Goal: Find specific page/section

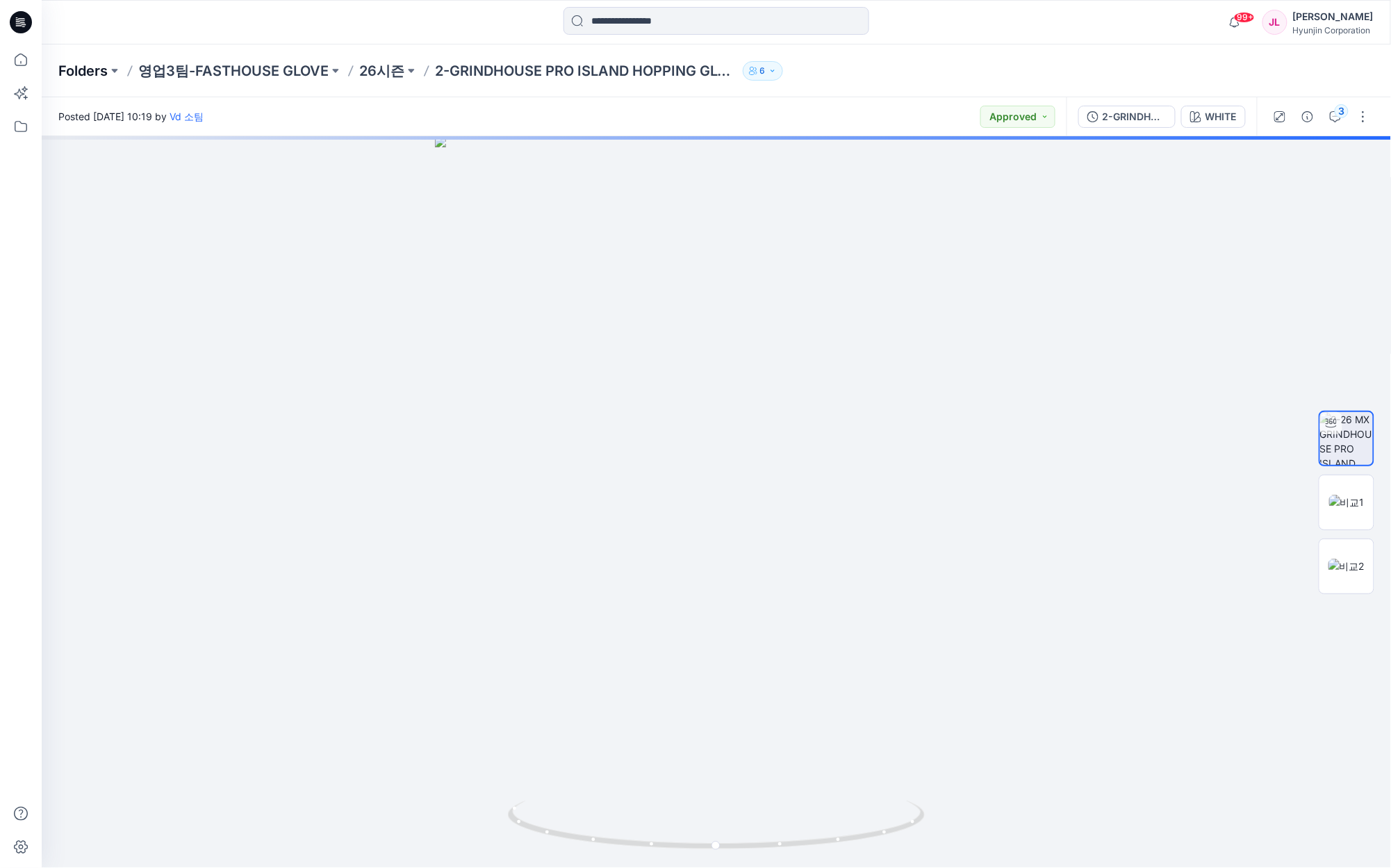
click at [78, 70] on p "Folders" at bounding box center [83, 70] width 50 height 19
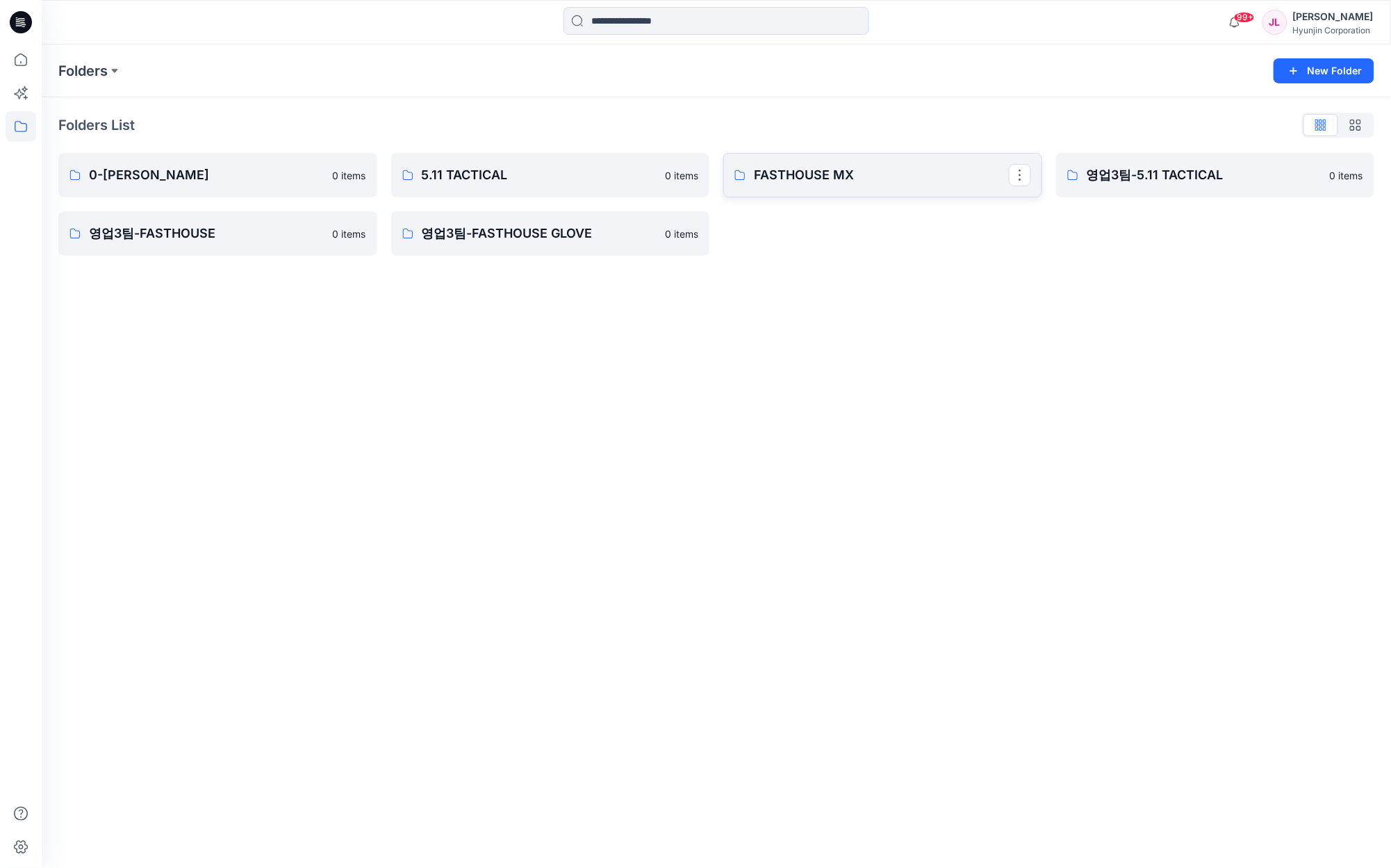
click at [845, 175] on p "FASTHOUSE MX" at bounding box center [881, 175] width 255 height 19
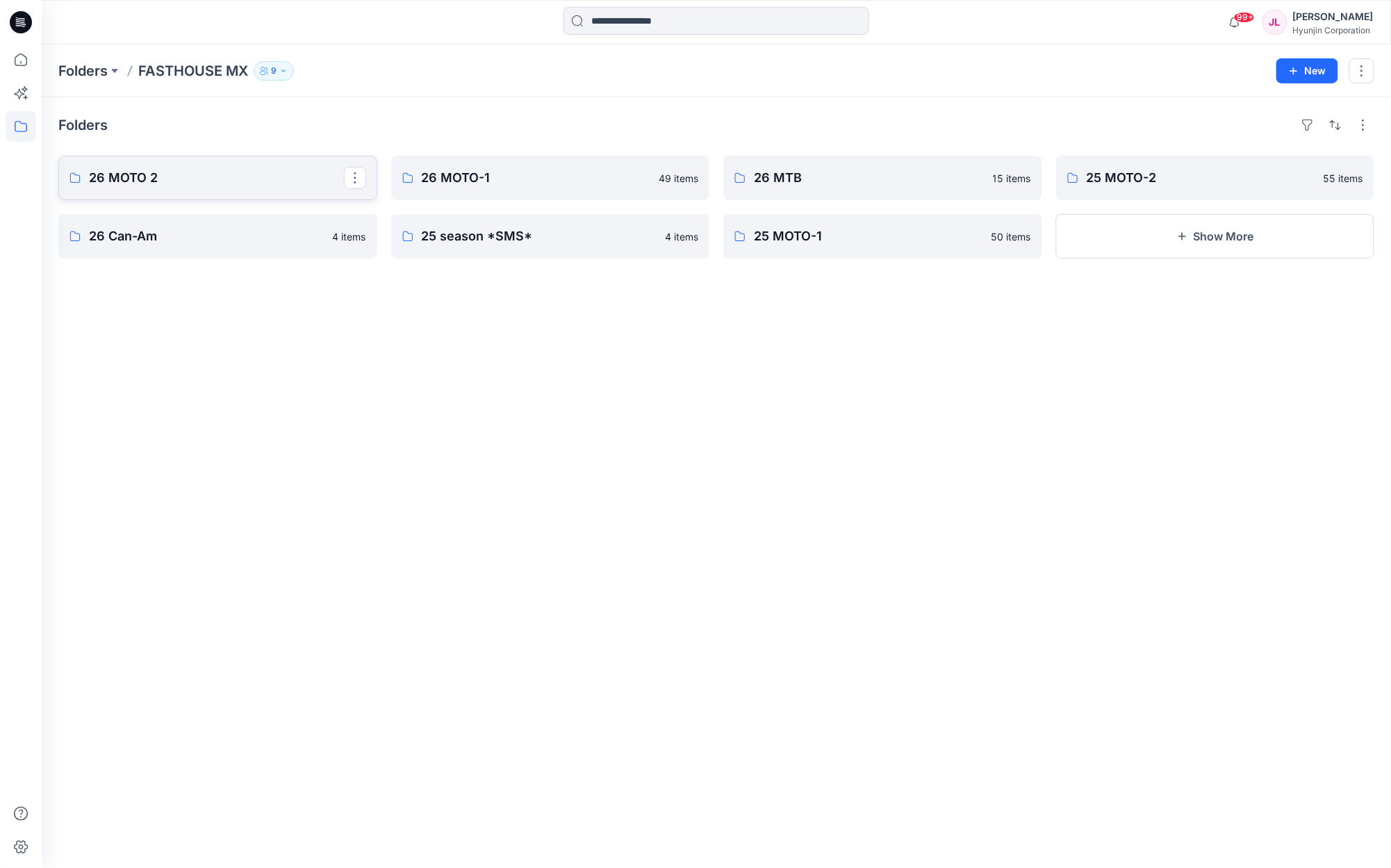
click at [180, 181] on p "26 MOTO 2" at bounding box center [216, 177] width 255 height 19
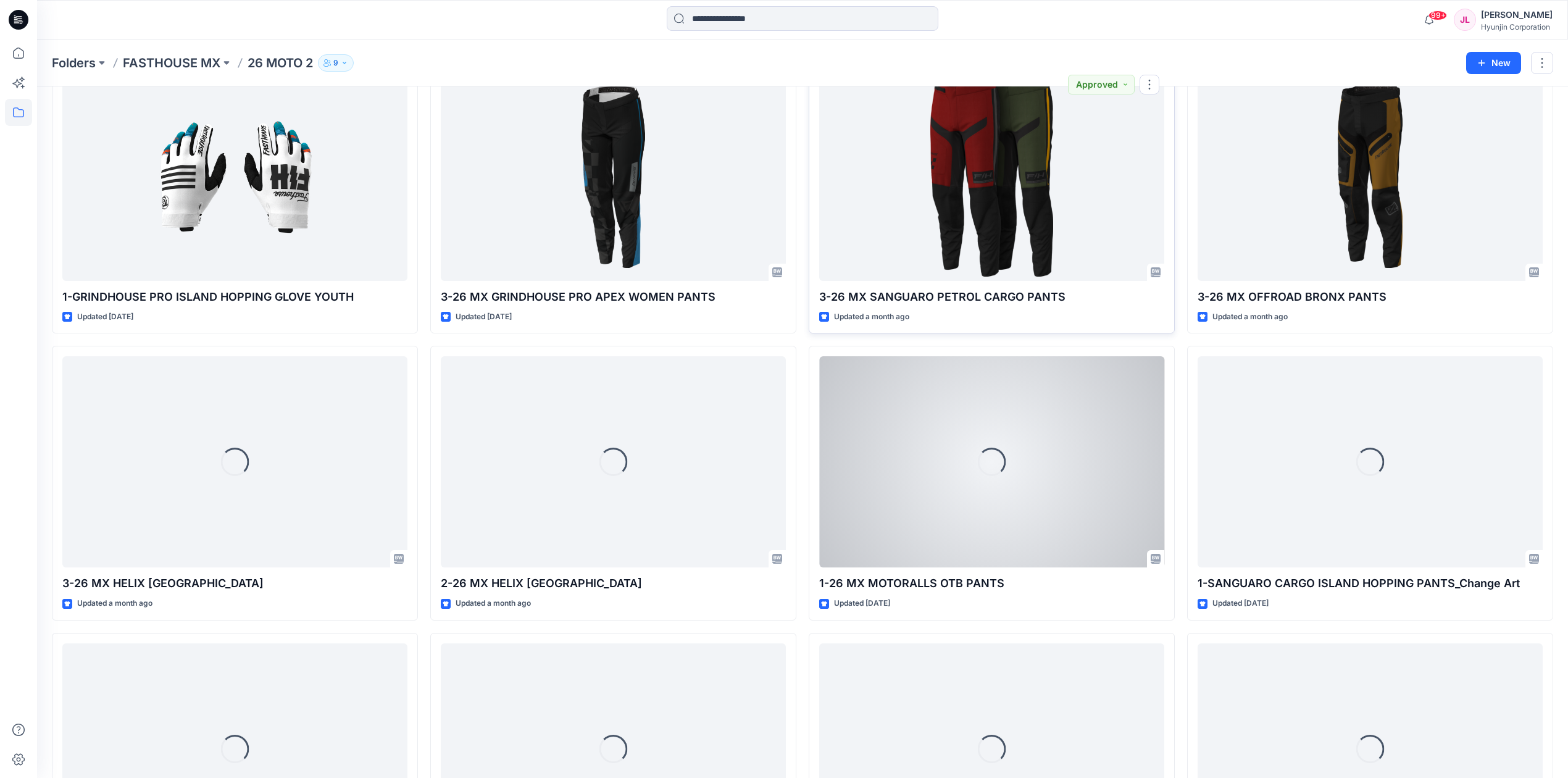
scroll to position [680, 0]
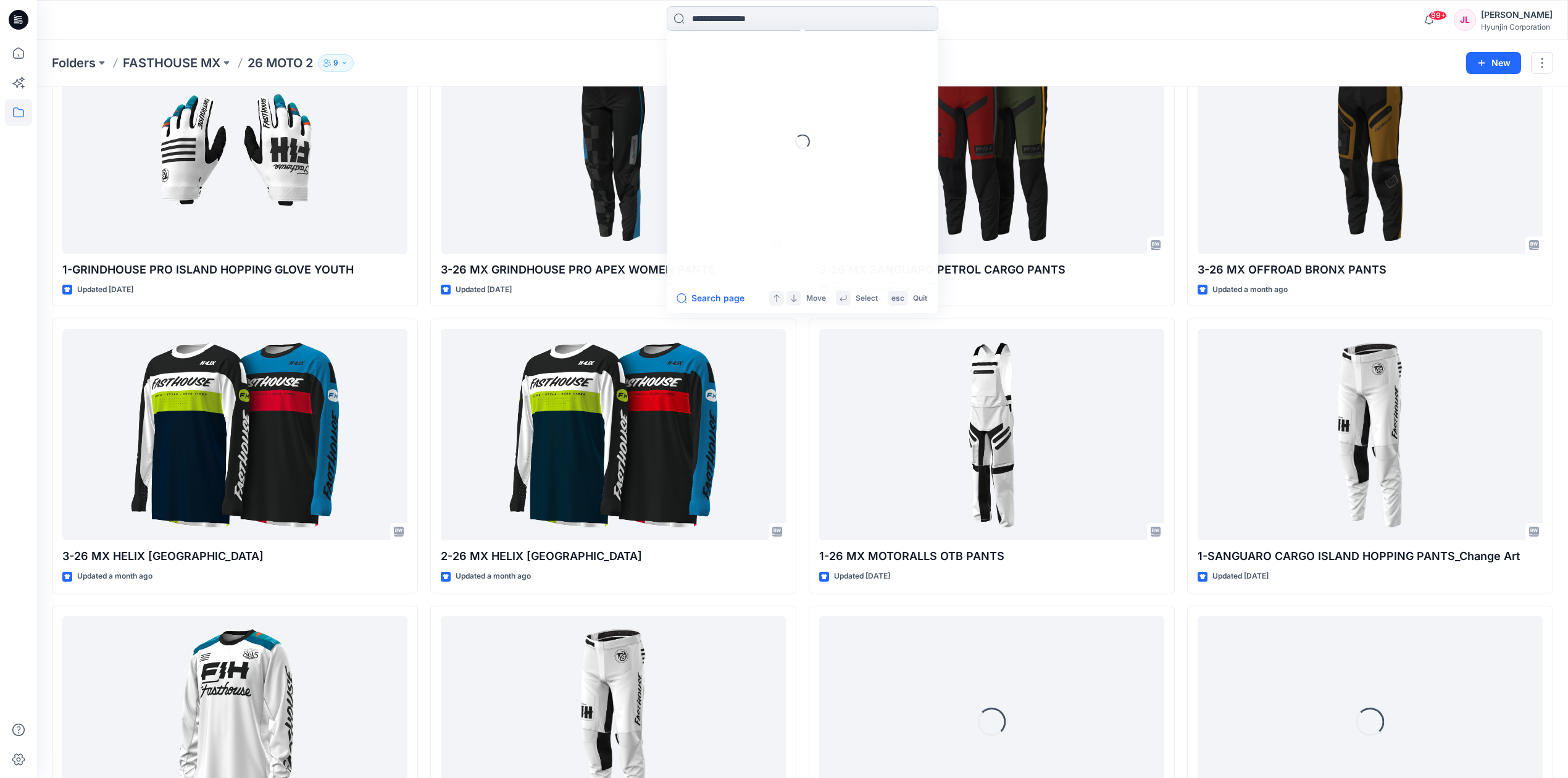
click at [761, 26] on input at bounding box center [803, 19] width 272 height 25
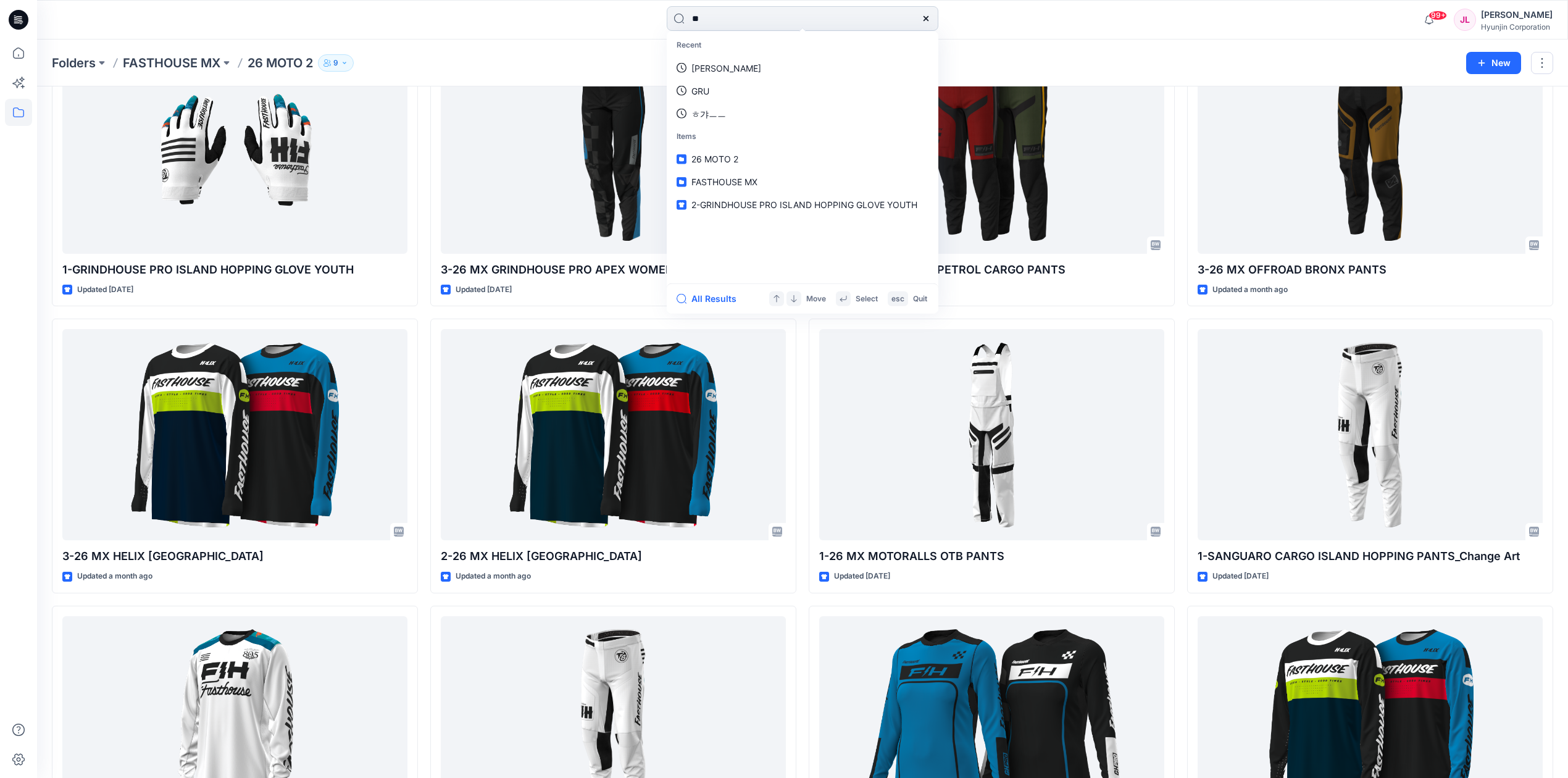
type input "*"
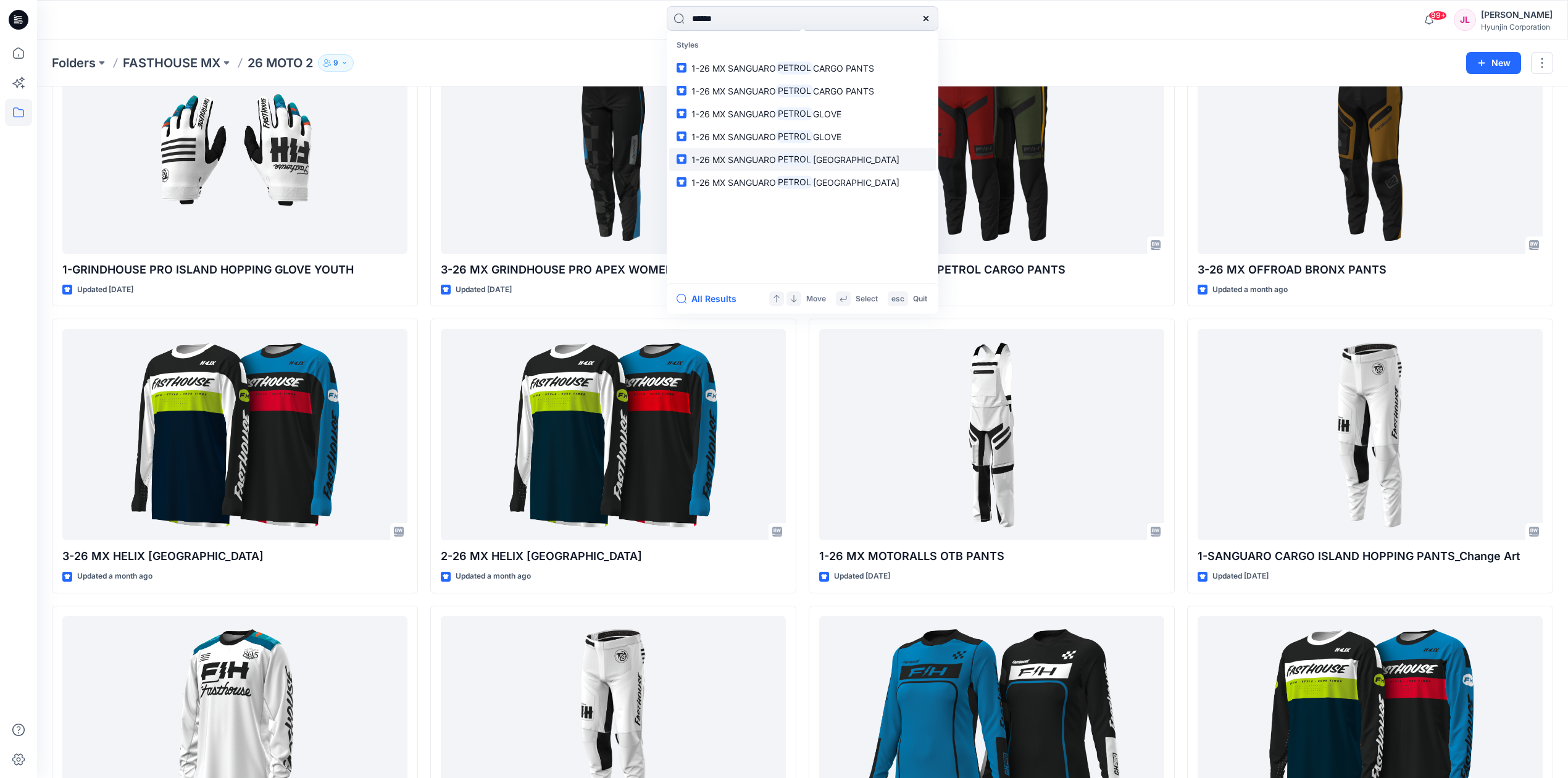
type input "******"
click at [847, 156] on span "[GEOGRAPHIC_DATA]" at bounding box center [856, 159] width 86 height 10
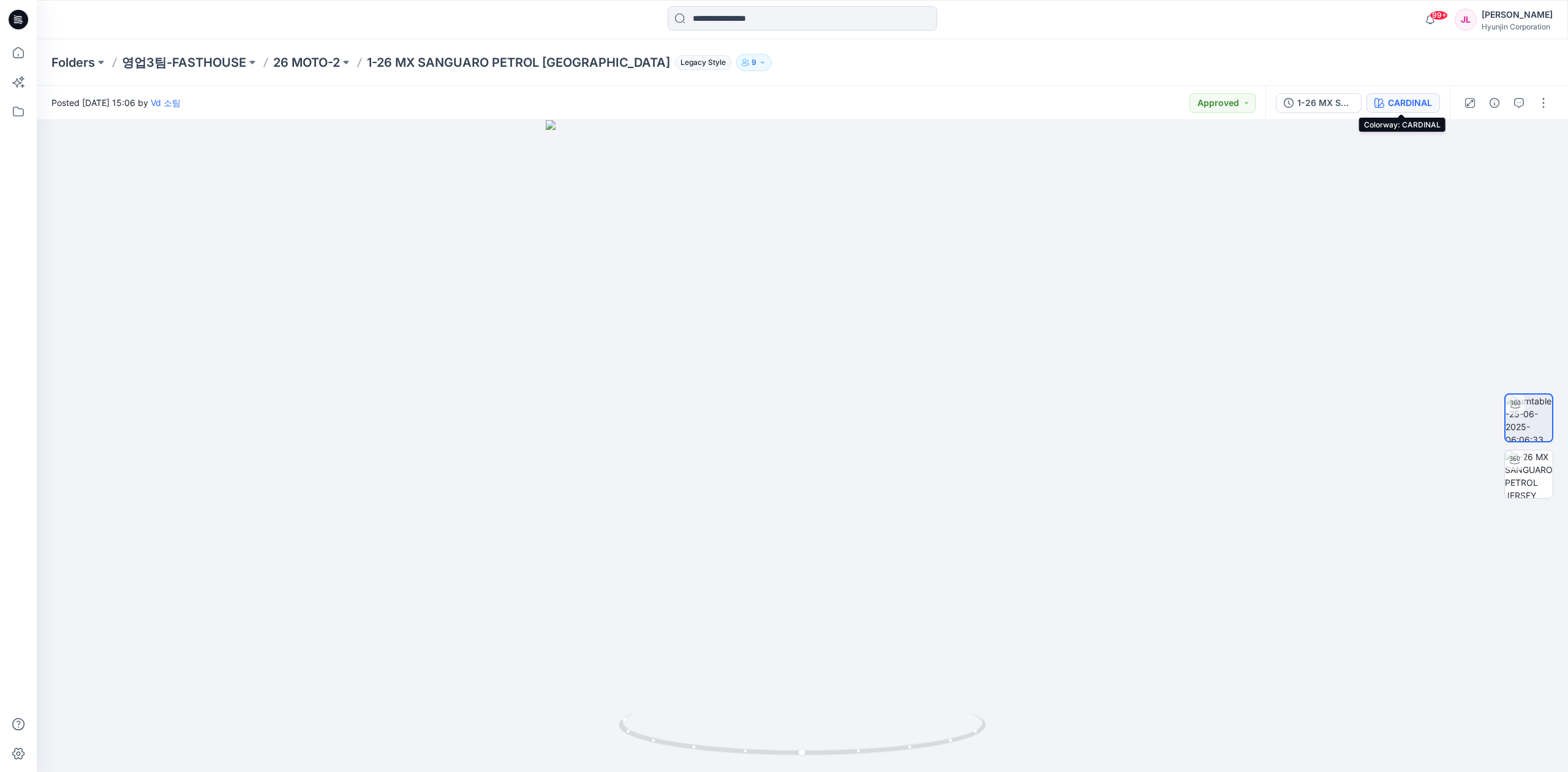
click at [1225, 105] on div "CARDINAL" at bounding box center [1410, 103] width 44 height 13
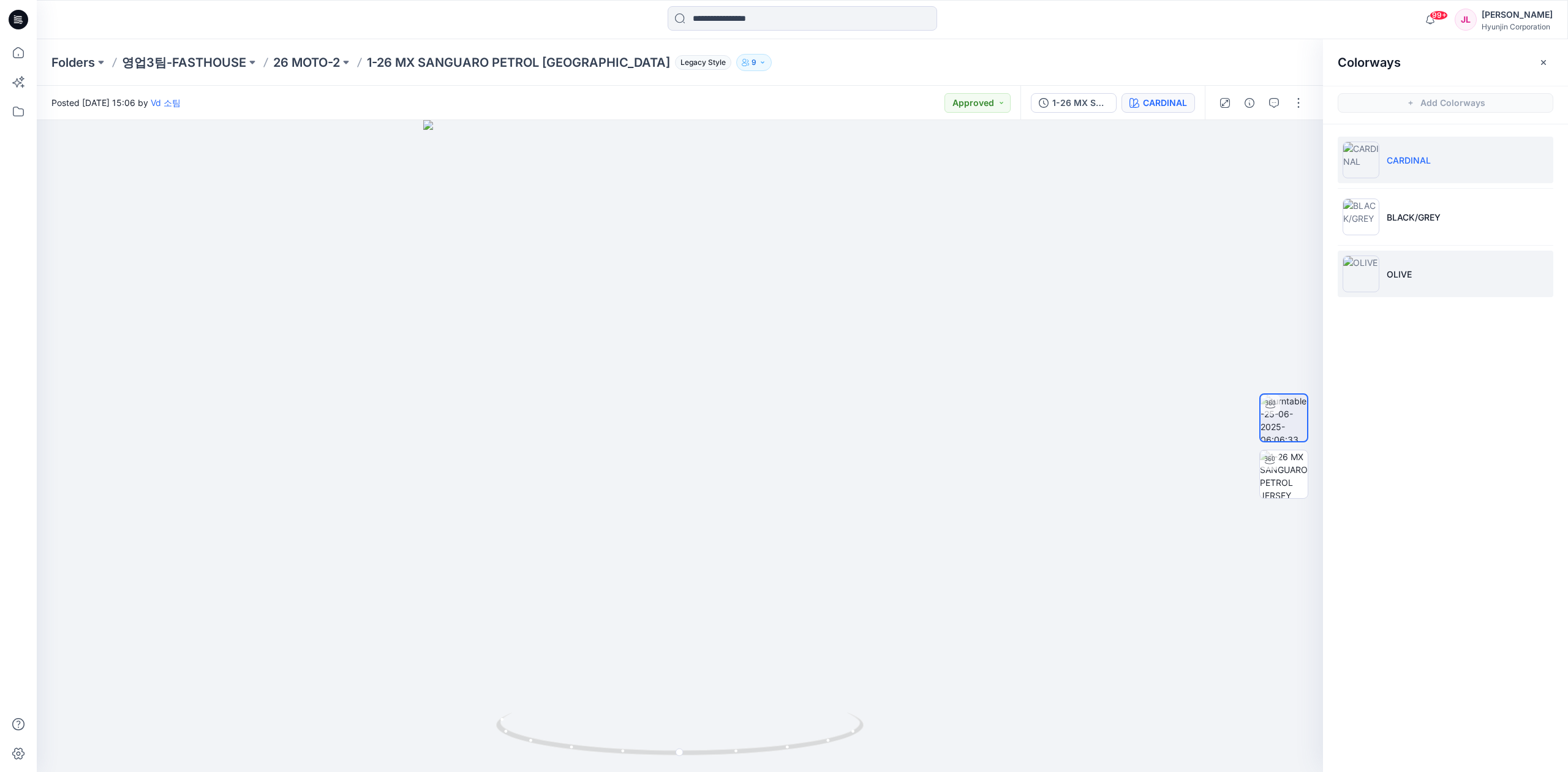
click at [1225, 265] on li "OLIVE" at bounding box center [1445, 274] width 215 height 46
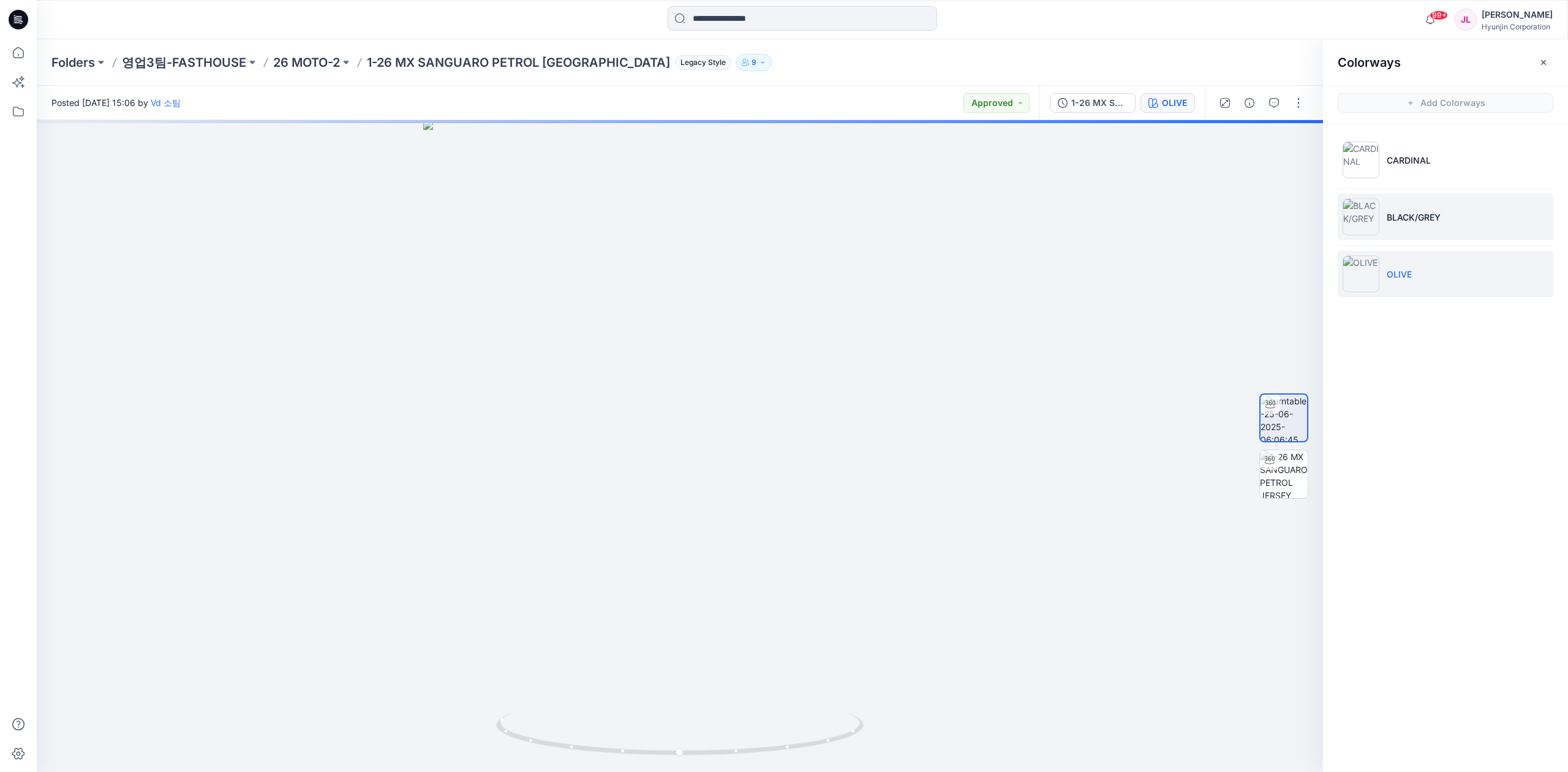
click at [1225, 223] on p "BLACK/GREY" at bounding box center [1413, 217] width 54 height 13
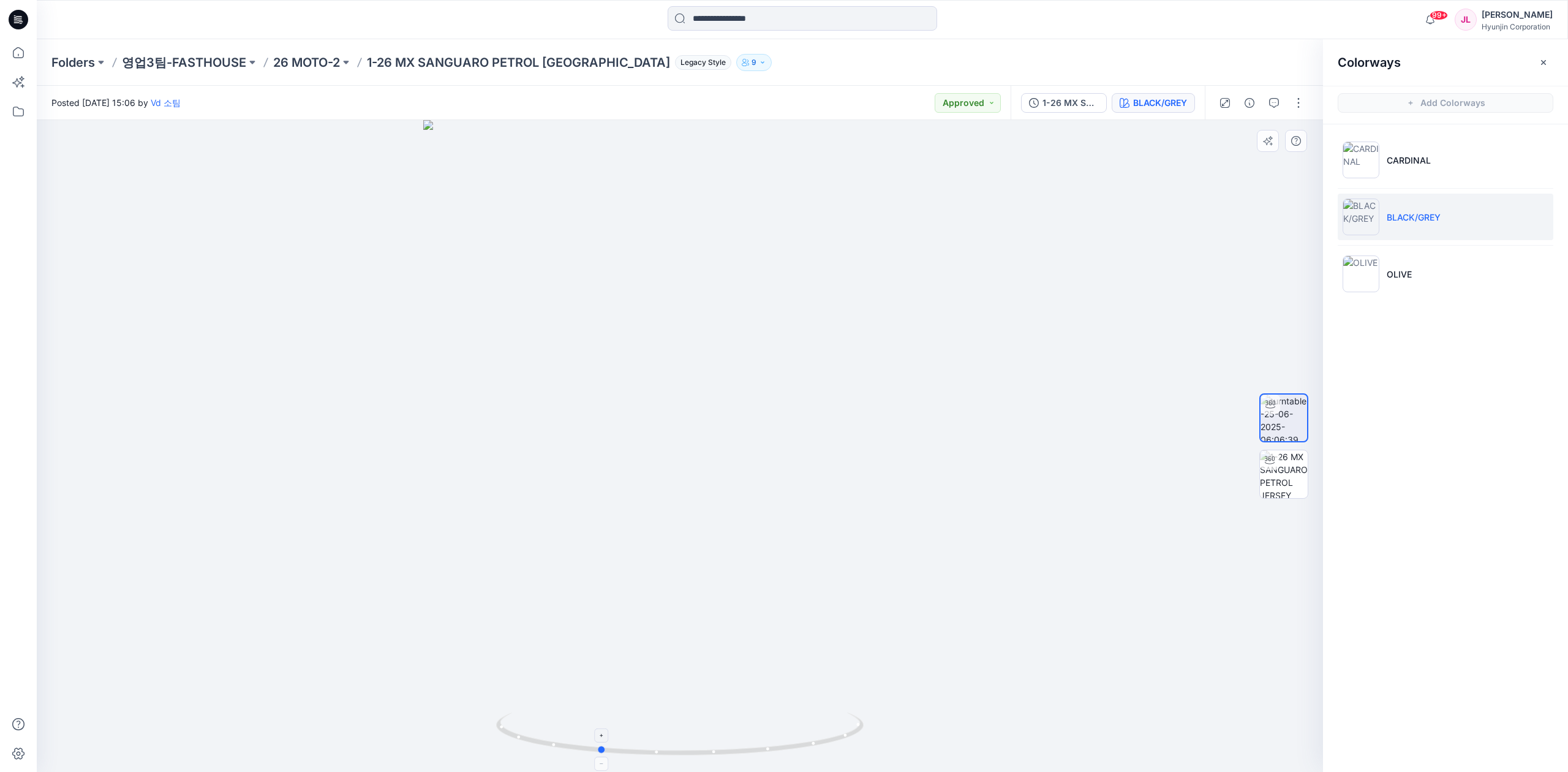
drag, startPoint x: 826, startPoint y: 733, endPoint x: 745, endPoint y: 735, distance: 81.0
click at [745, 735] on icon at bounding box center [681, 735] width 370 height 46
click at [1225, 169] on li "CARDINAL" at bounding box center [1445, 160] width 215 height 46
drag, startPoint x: 890, startPoint y: 603, endPoint x: 764, endPoint y: 578, distance: 128.5
click at [809, 644] on div at bounding box center [680, 446] width 1286 height 652
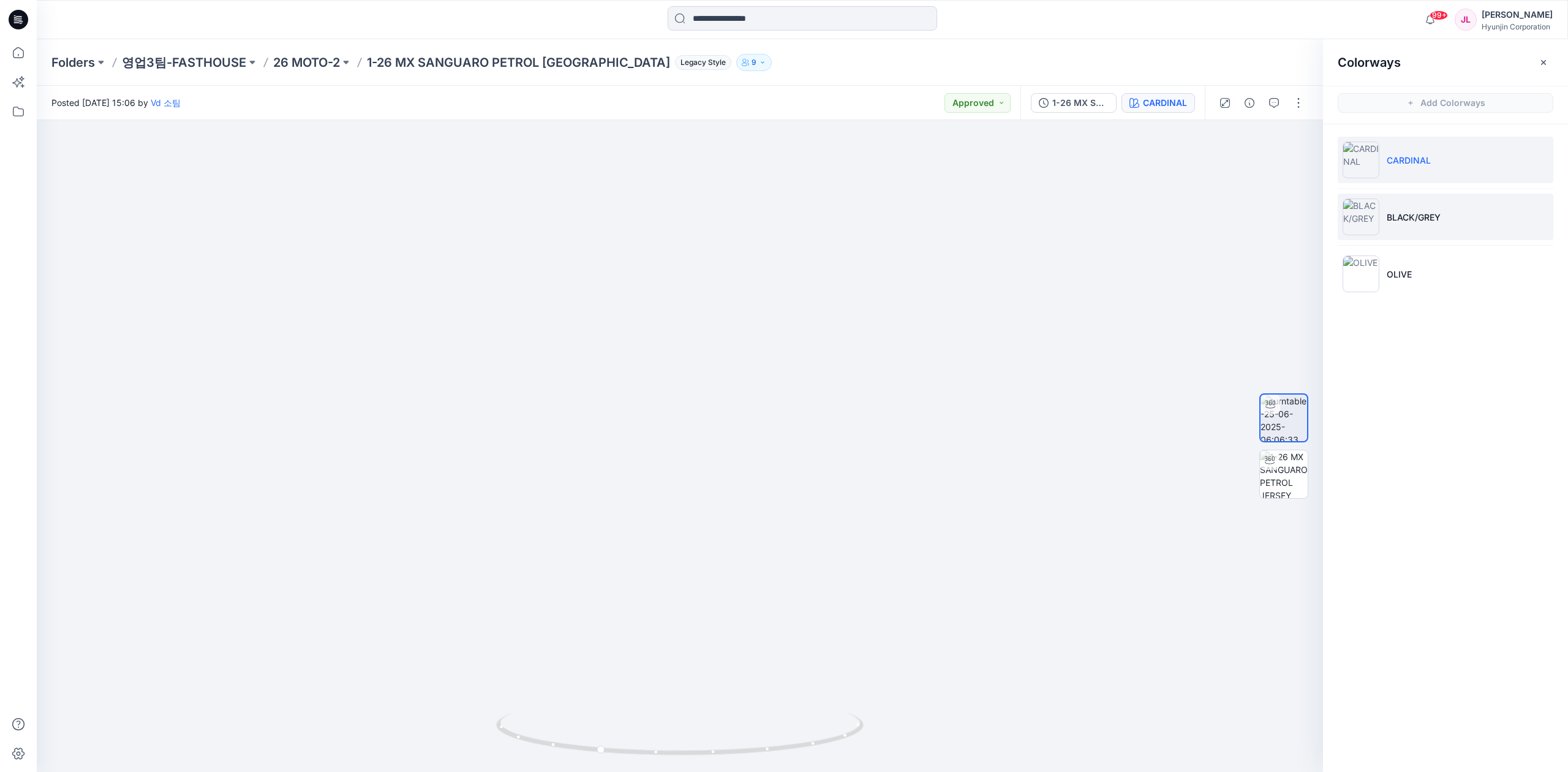
click at [1225, 214] on p "BLACK/GREY" at bounding box center [1413, 217] width 54 height 13
drag, startPoint x: 809, startPoint y: 716, endPoint x: 768, endPoint y: 728, distance: 42.7
click at [768, 728] on div at bounding box center [680, 446] width 1286 height 652
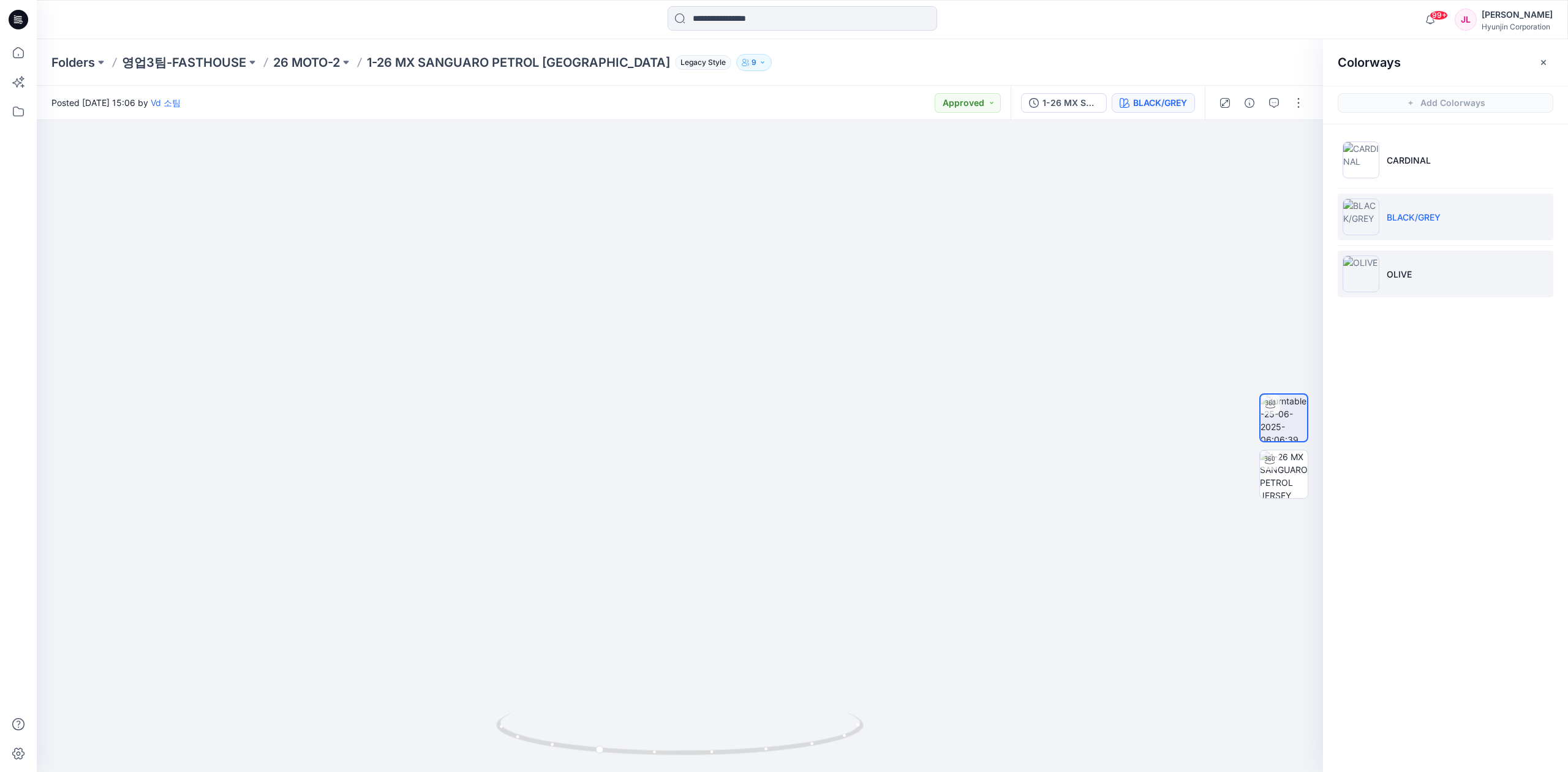
click at [1225, 272] on li "OLIVE" at bounding box center [1445, 274] width 215 height 46
drag, startPoint x: 831, startPoint y: 696, endPoint x: 731, endPoint y: 550, distance: 177.0
click at [737, 699] on div at bounding box center [680, 446] width 1286 height 652
click at [1225, 218] on p "BLACK/GREY" at bounding box center [1413, 217] width 54 height 13
click at [1225, 208] on li "BLACK/GREY" at bounding box center [1445, 217] width 215 height 46
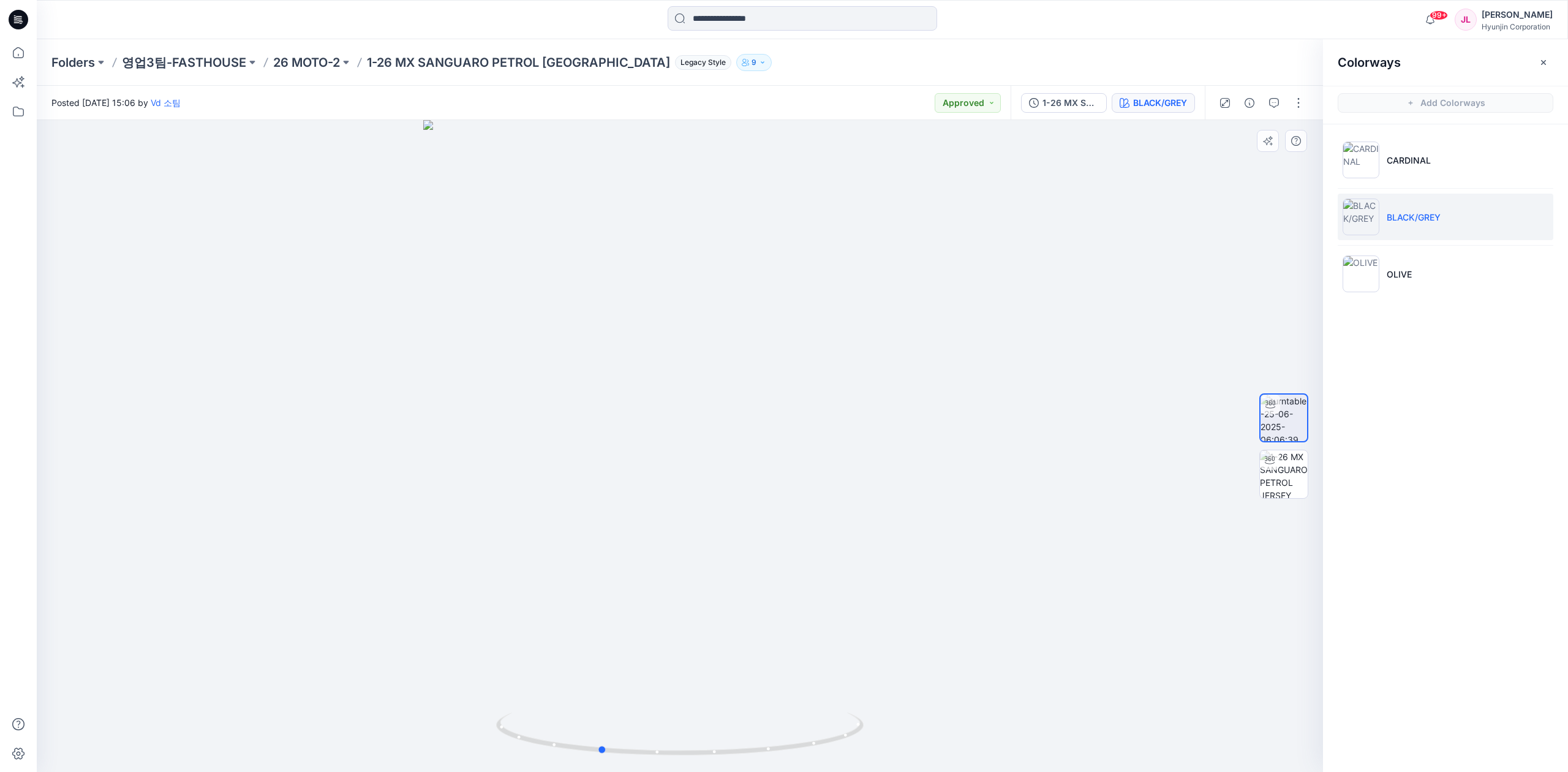
drag, startPoint x: 785, startPoint y: 742, endPoint x: 758, endPoint y: 588, distance: 156.3
click at [704, 751] on icon at bounding box center [681, 735] width 370 height 46
click at [1225, 164] on li "CARDINAL" at bounding box center [1445, 160] width 215 height 46
drag, startPoint x: 850, startPoint y: 687, endPoint x: 758, endPoint y: 706, distance: 93.9
click at [758, 706] on div at bounding box center [680, 446] width 1286 height 652
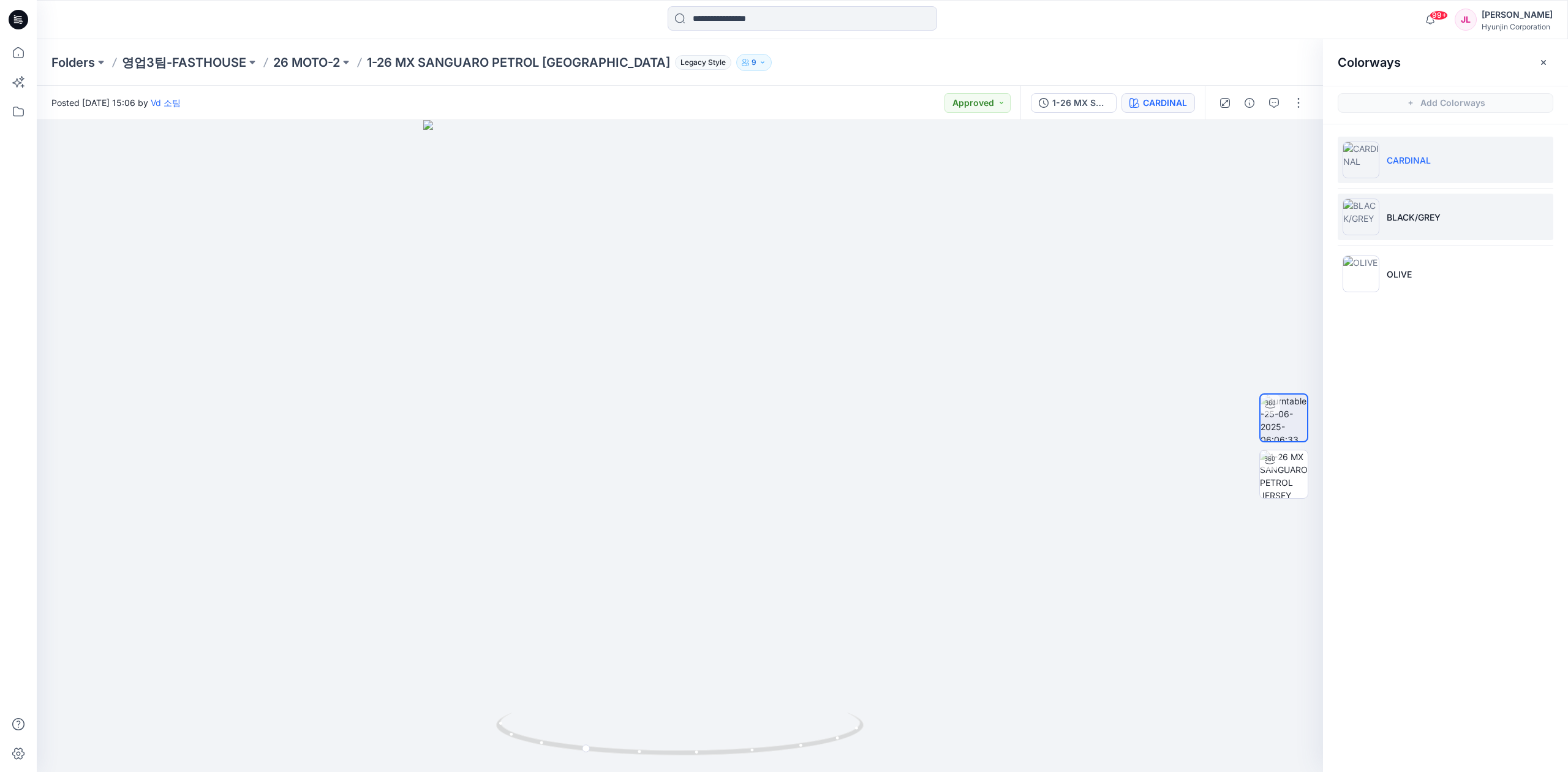
click at [1225, 227] on li "BLACK/GREY" at bounding box center [1445, 217] width 215 height 46
drag, startPoint x: 747, startPoint y: 741, endPoint x: 669, endPoint y: 746, distance: 78.2
click at [669, 746] on icon at bounding box center [681, 735] width 370 height 46
click at [1225, 172] on li "CARDINAL" at bounding box center [1445, 160] width 215 height 46
click at [1225, 152] on li "CARDINAL" at bounding box center [1445, 160] width 215 height 46
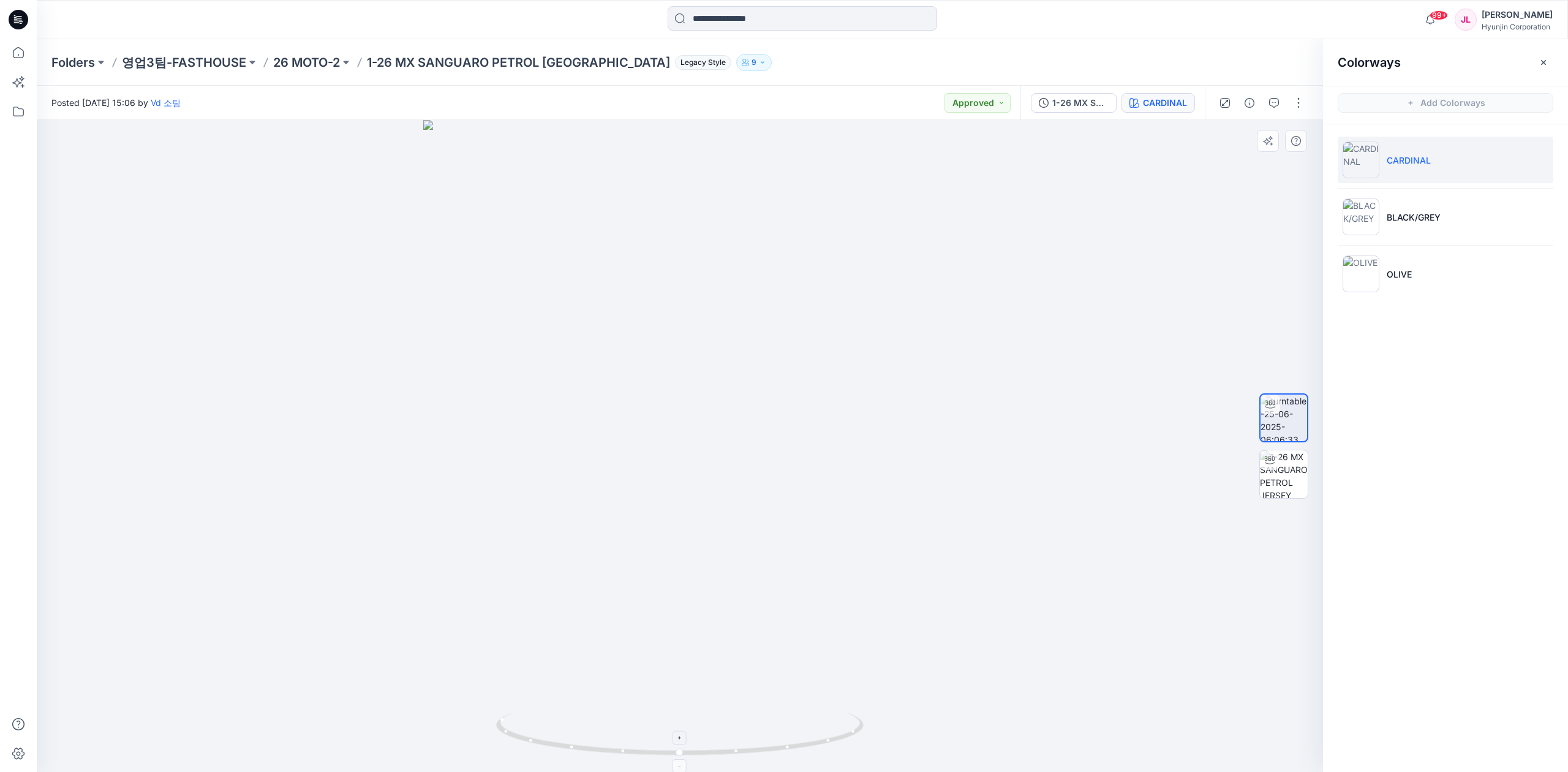
drag, startPoint x: 900, startPoint y: 706, endPoint x: 785, endPoint y: 726, distance: 116.7
drag, startPoint x: 792, startPoint y: 740, endPoint x: 696, endPoint y: 623, distance: 151.3
click at [693, 726] on icon at bounding box center [681, 735] width 370 height 46
drag, startPoint x: 686, startPoint y: 751, endPoint x: 719, endPoint y: 464, distance: 288.9
click at [904, 693] on div at bounding box center [680, 446] width 1286 height 652
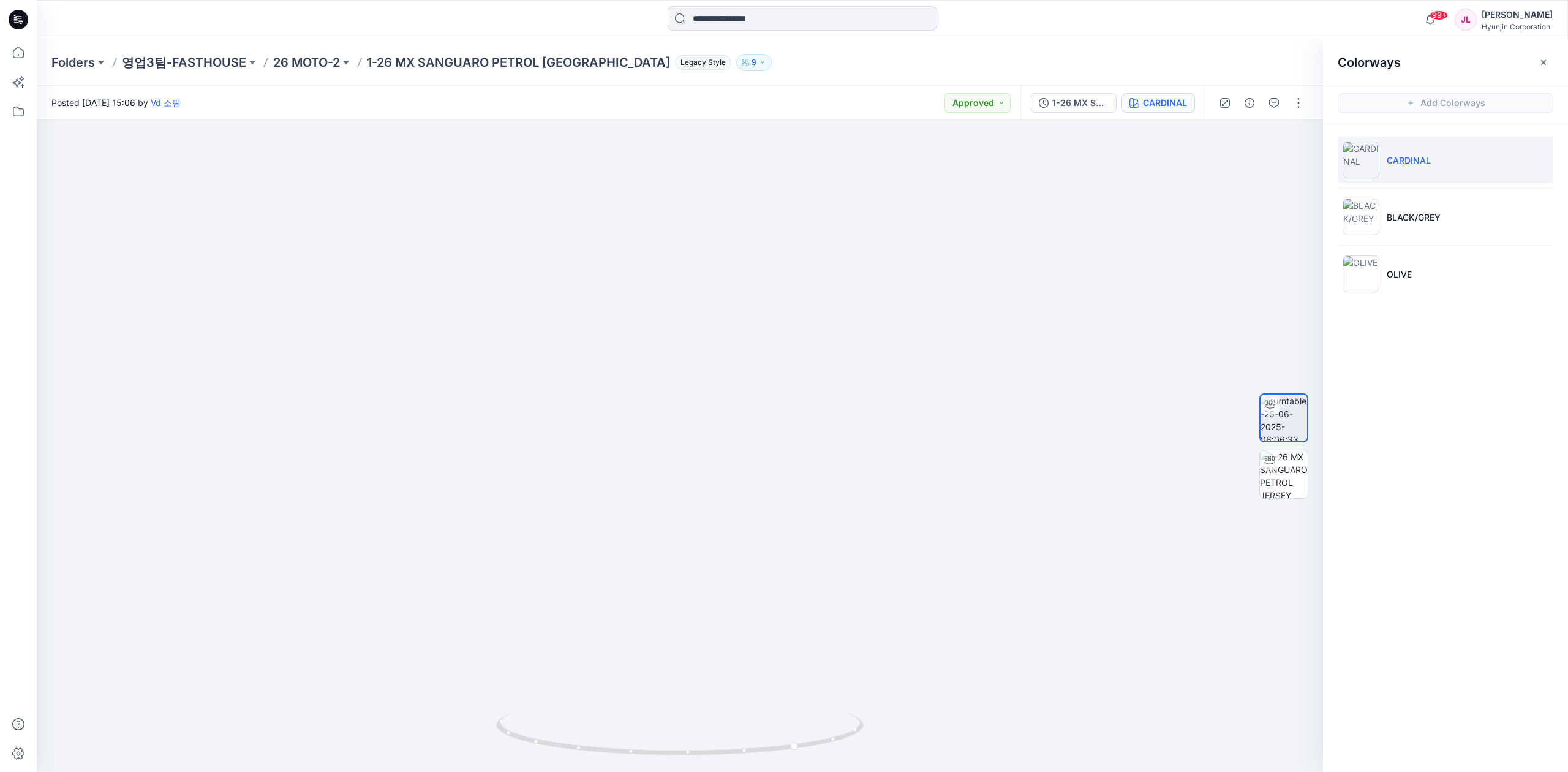
drag, startPoint x: 701, startPoint y: 293, endPoint x: 718, endPoint y: 437, distance: 145.0
click at [718, 437] on img at bounding box center [680, 396] width 940 height 751
click at [1225, 221] on p "BLACK/GREY" at bounding box center [1413, 217] width 54 height 13
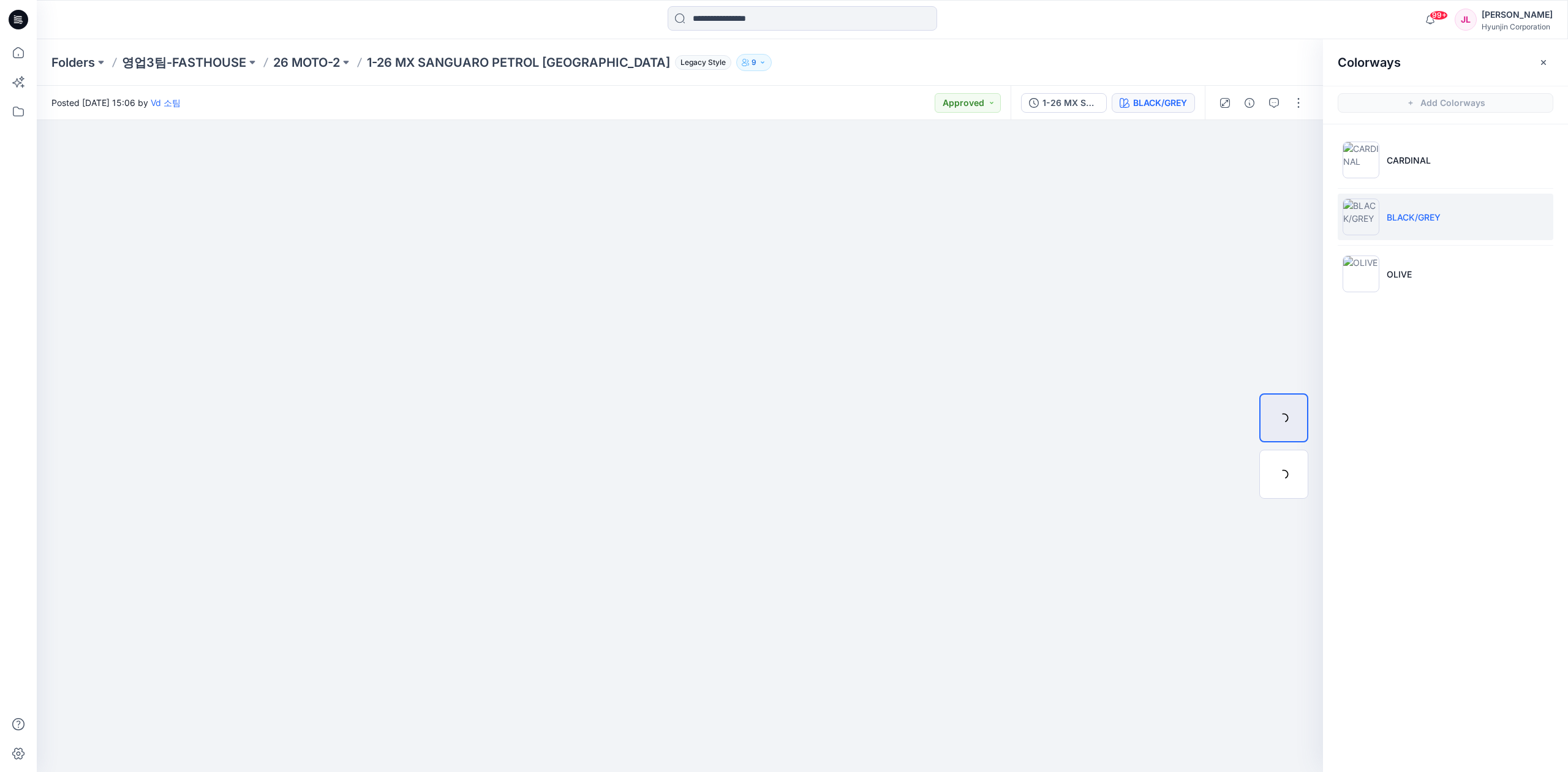
click at [1225, 219] on p "BLACK/GREY" at bounding box center [1413, 217] width 54 height 13
drag, startPoint x: 699, startPoint y: 746, endPoint x: 836, endPoint y: 747, distance: 137.0
click at [836, 747] on icon at bounding box center [681, 735] width 370 height 46
drag, startPoint x: 682, startPoint y: 267, endPoint x: 681, endPoint y: 337, distance: 70.0
click at [681, 337] on img at bounding box center [680, 358] width 897 height 826
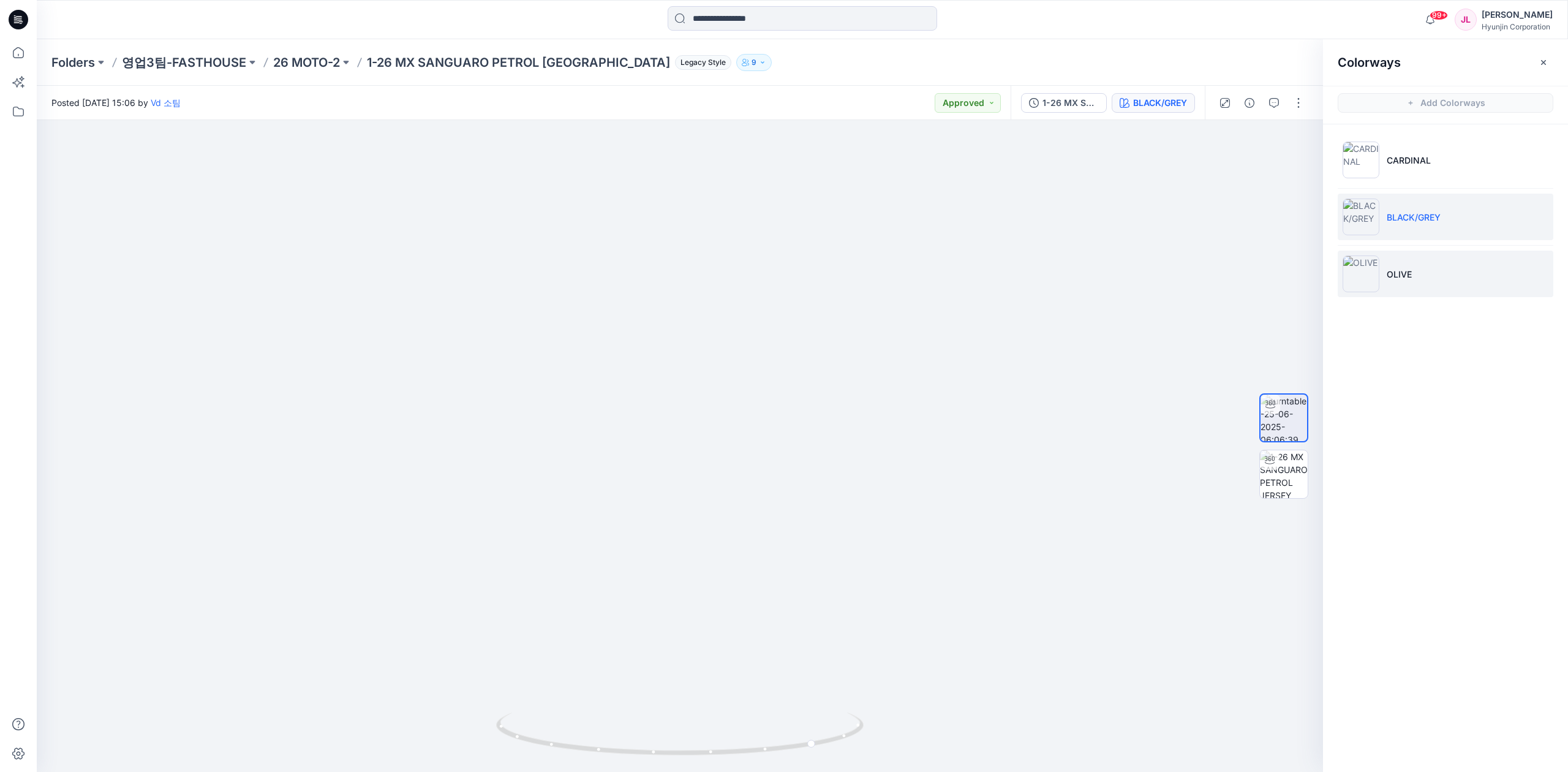
click at [1225, 258] on li "OLIVE" at bounding box center [1445, 274] width 215 height 46
click at [1225, 277] on p "OLIVE" at bounding box center [1399, 274] width 25 height 13
drag, startPoint x: 753, startPoint y: 737, endPoint x: 735, endPoint y: 488, distance: 249.6
click at [809, 733] on icon at bounding box center [681, 735] width 370 height 46
drag, startPoint x: 690, startPoint y: 295, endPoint x: 684, endPoint y: 353, distance: 58.3
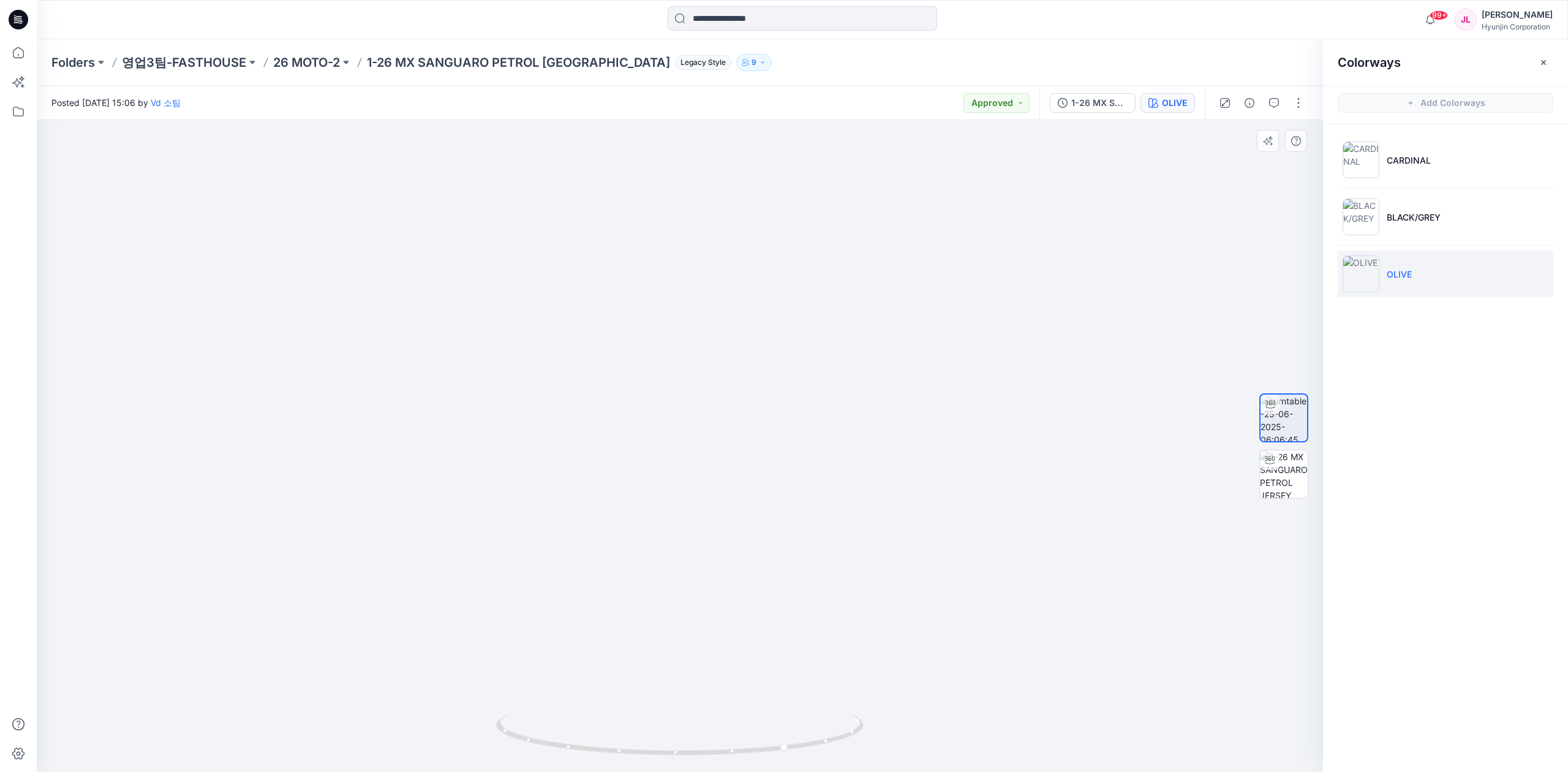
click at [684, 353] on img at bounding box center [680, 353] width 897 height 838
drag, startPoint x: 817, startPoint y: 749, endPoint x: 647, endPoint y: 748, distance: 170.0
click at [647, 748] on icon at bounding box center [681, 735] width 370 height 46
click at [1225, 218] on p "BLACK/GREY" at bounding box center [1413, 217] width 54 height 13
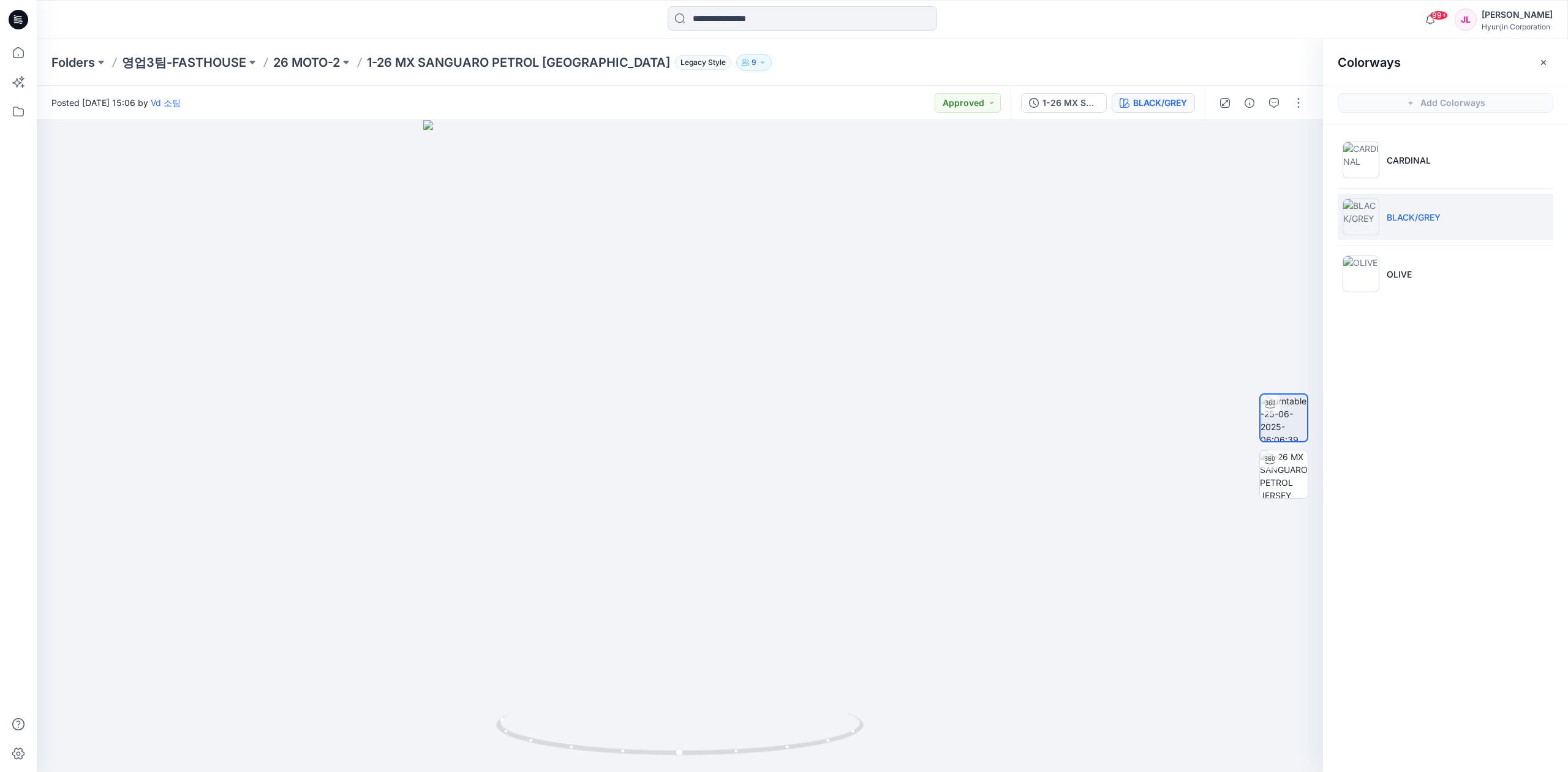
click at [1225, 207] on li "BLACK/GREY" at bounding box center [1445, 217] width 215 height 46
drag, startPoint x: 817, startPoint y: 733, endPoint x: 957, endPoint y: 16, distance: 730.5
click at [684, 731] on icon at bounding box center [681, 735] width 370 height 46
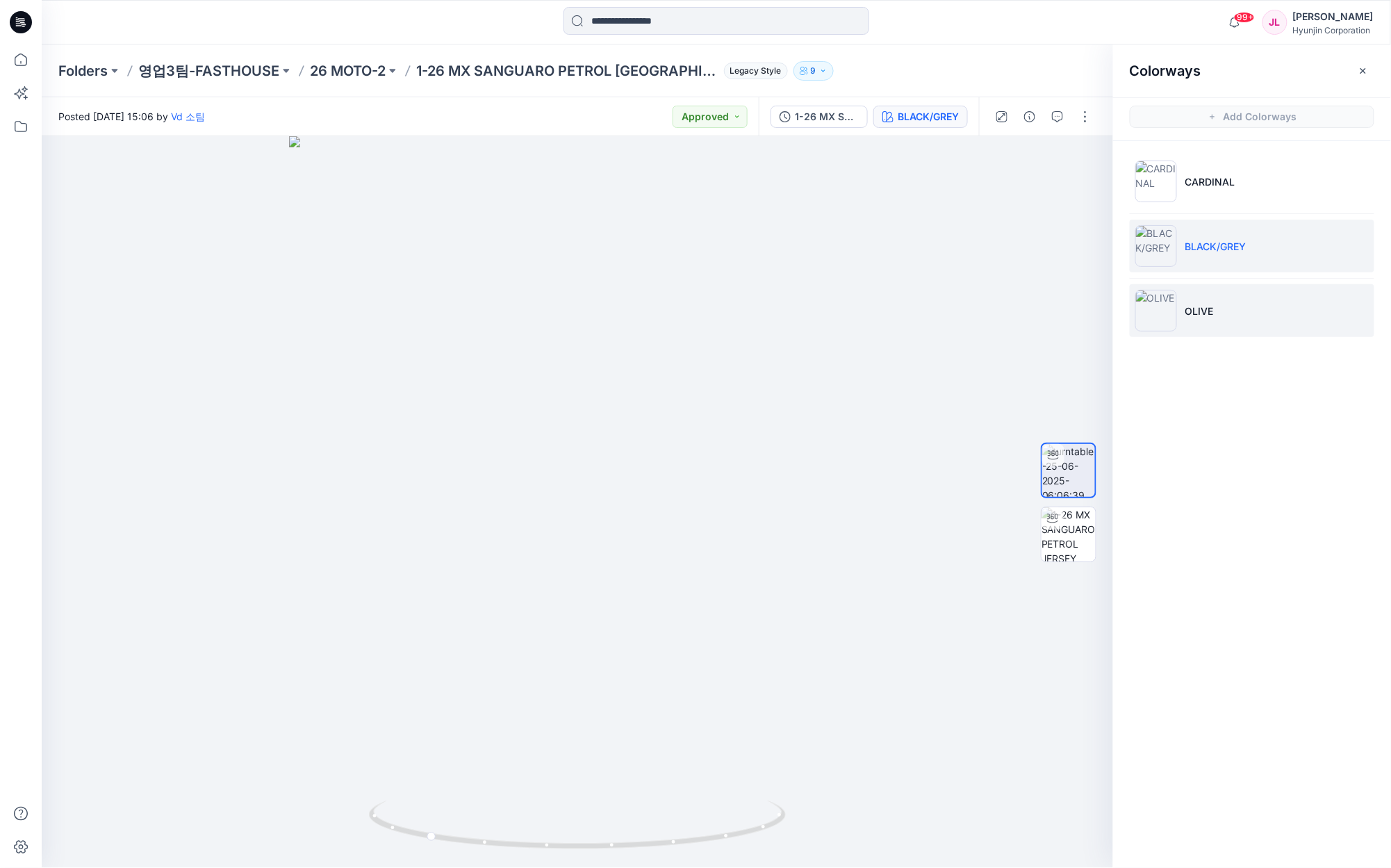
click at [1244, 306] on li "OLIVE" at bounding box center [1252, 310] width 244 height 52
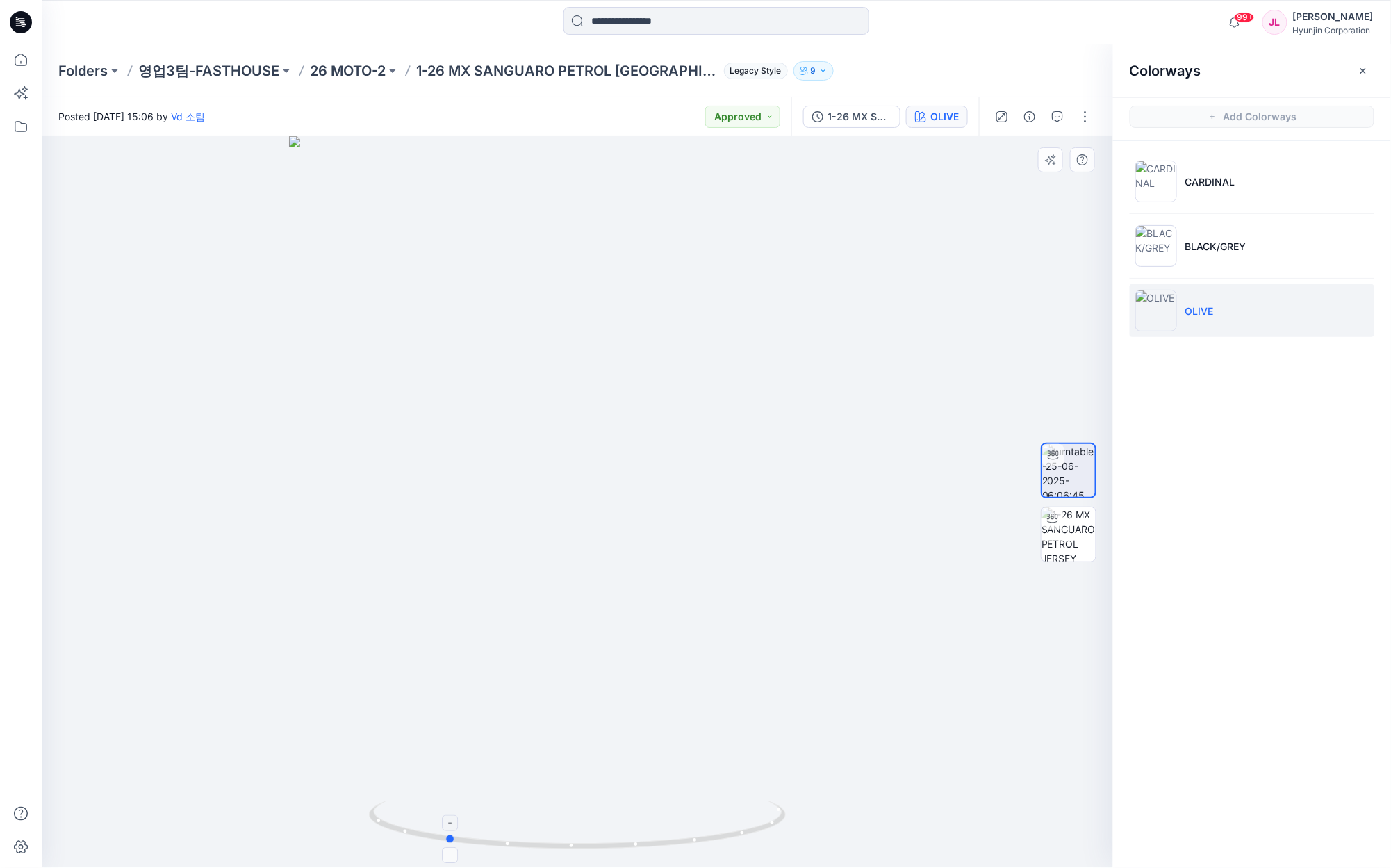
drag, startPoint x: 665, startPoint y: 842, endPoint x: 535, endPoint y: 851, distance: 130.3
click at [535, 851] on icon at bounding box center [579, 826] width 420 height 52
click at [1224, 180] on p "CARDINAL" at bounding box center [1211, 182] width 50 height 14
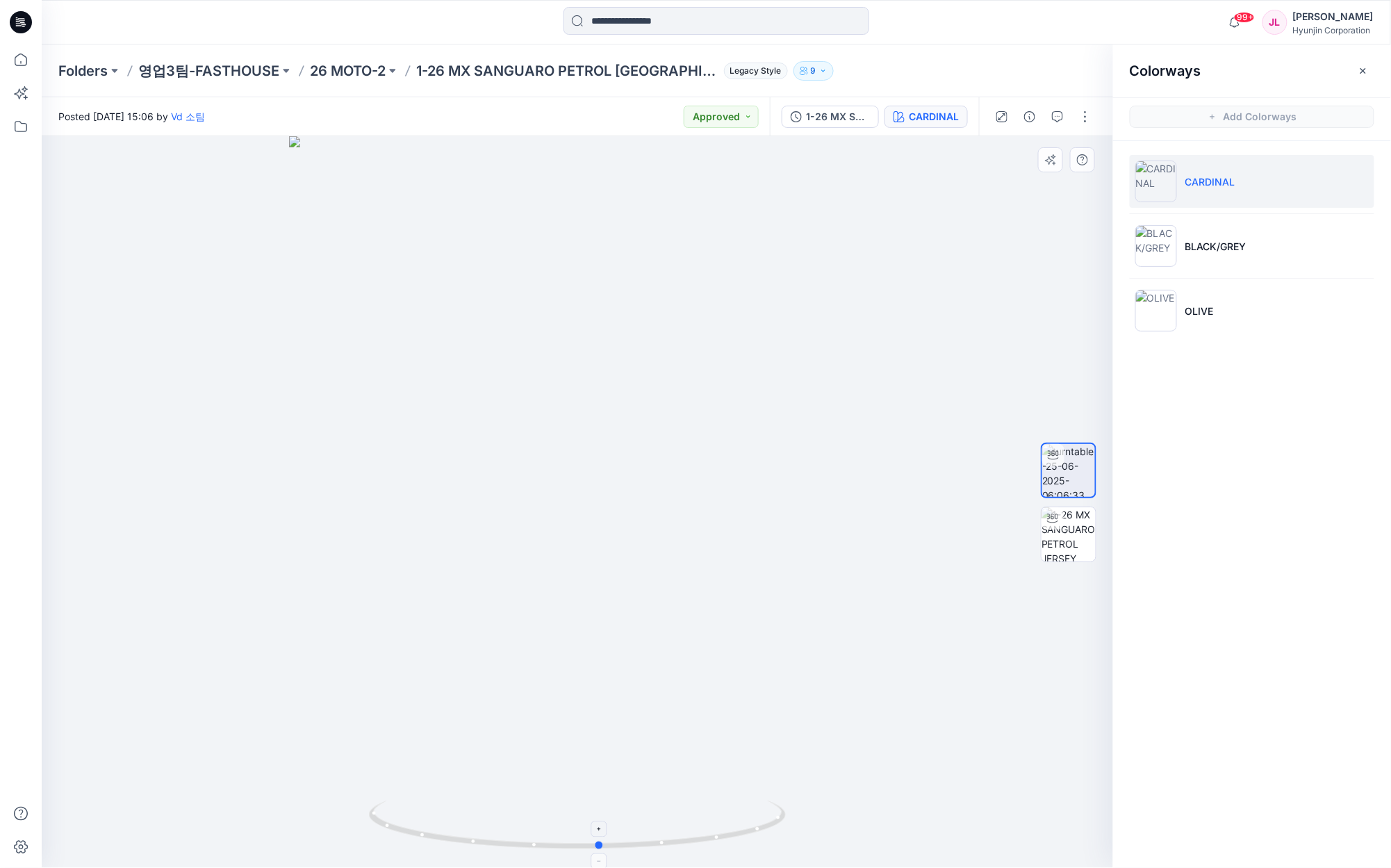
drag, startPoint x: 712, startPoint y: 839, endPoint x: 735, endPoint y: 840, distance: 23.0
click at [735, 840] on icon at bounding box center [579, 826] width 420 height 52
